Goal: Find contact information: Find contact information

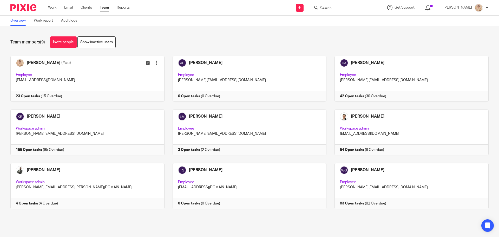
click at [396, 6] on div "Get Support" at bounding box center [400, 7] width 27 height 5
click at [382, 25] on span "Contact via email" at bounding box center [379, 24] width 33 height 4
click at [403, 9] on span "Get Support" at bounding box center [404, 8] width 20 height 4
click at [18, 4] on div at bounding box center [21, 7] width 43 height 15
click at [17, 8] on img at bounding box center [23, 7] width 26 height 7
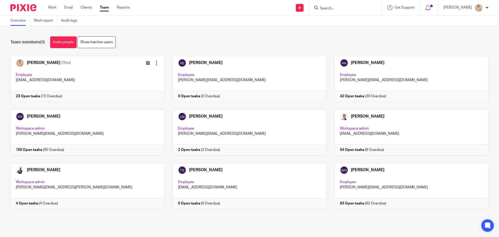
click at [17, 8] on img at bounding box center [23, 7] width 26 height 7
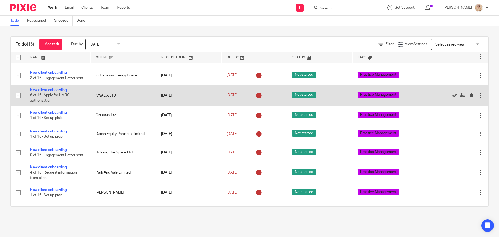
scroll to position [130, 0]
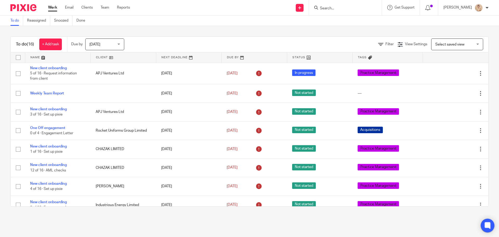
click at [485, 229] on icon at bounding box center [487, 225] width 9 height 9
